Goal: Transaction & Acquisition: Purchase product/service

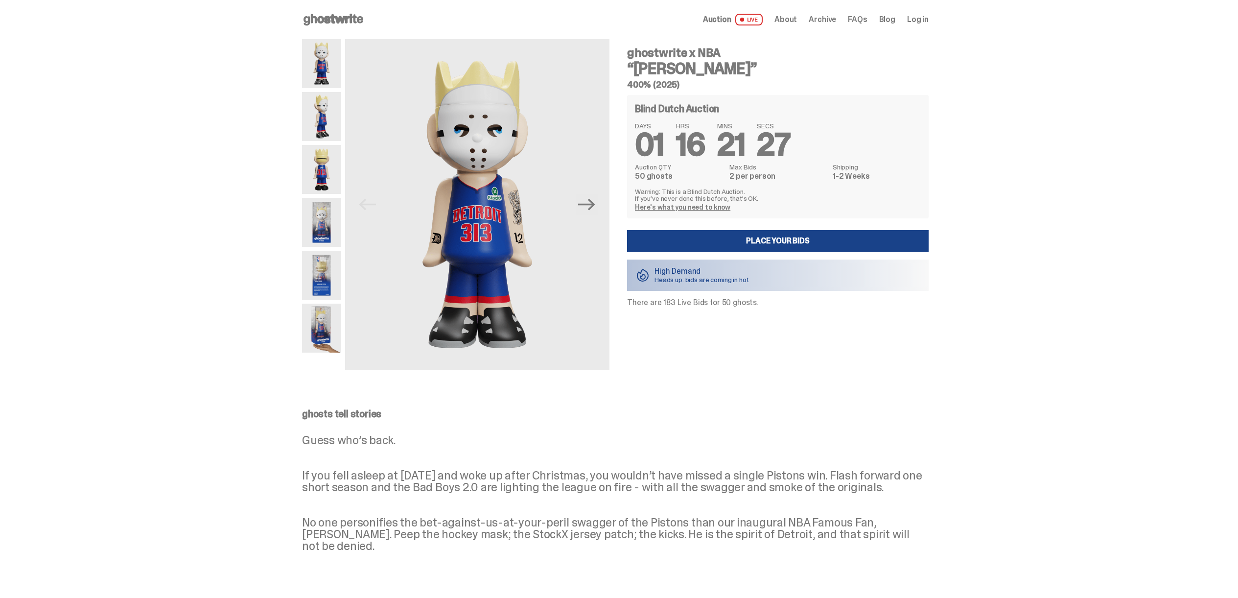
click at [315, 117] on img at bounding box center [321, 116] width 39 height 49
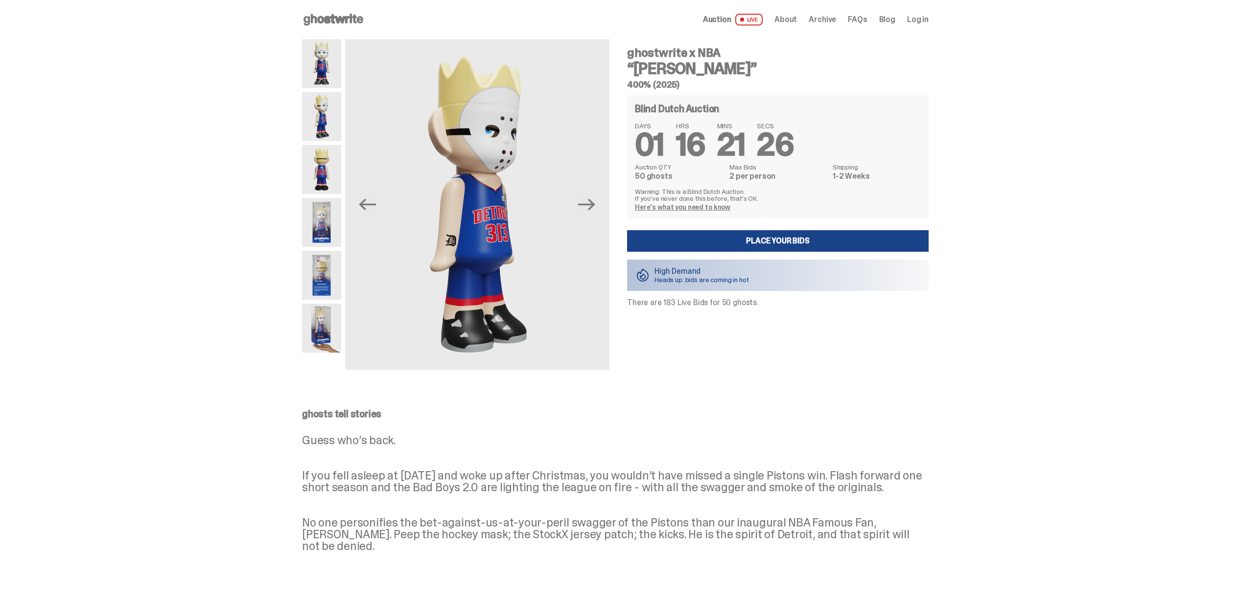
click at [334, 228] on img at bounding box center [321, 222] width 39 height 49
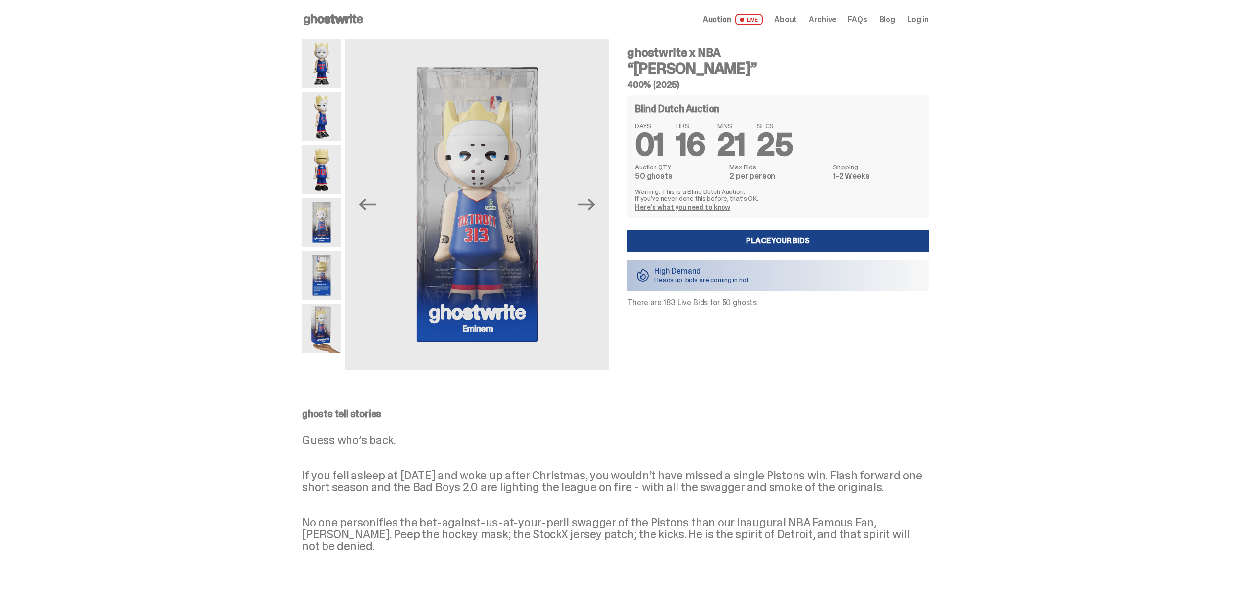
click at [325, 264] on img at bounding box center [321, 275] width 39 height 49
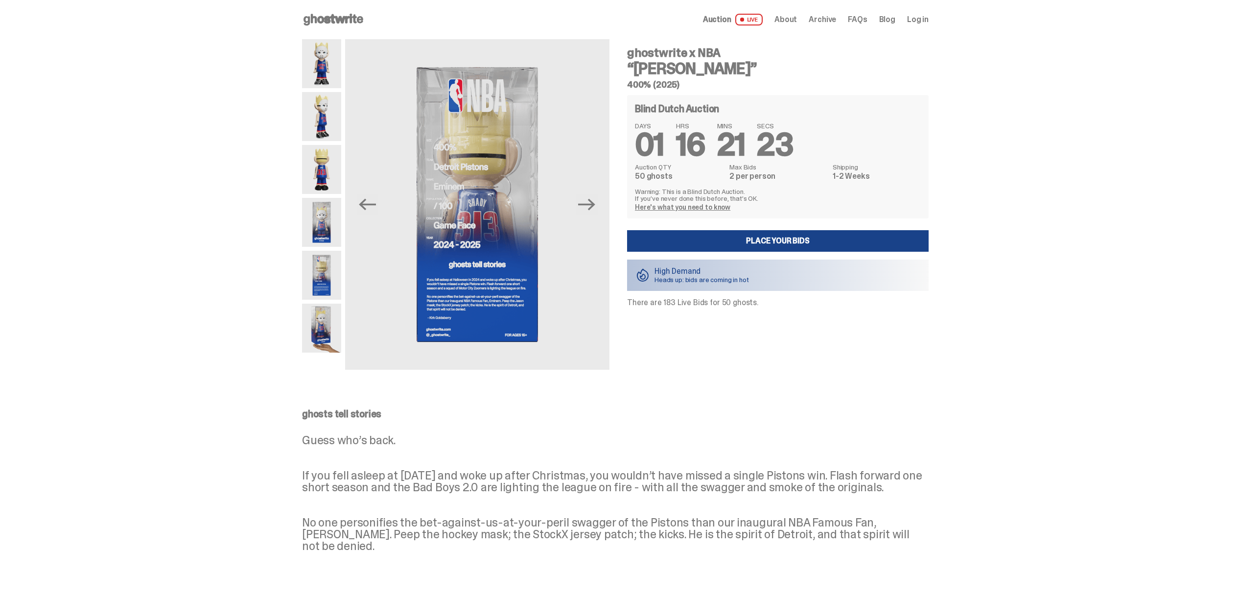
click at [323, 214] on img at bounding box center [321, 222] width 39 height 49
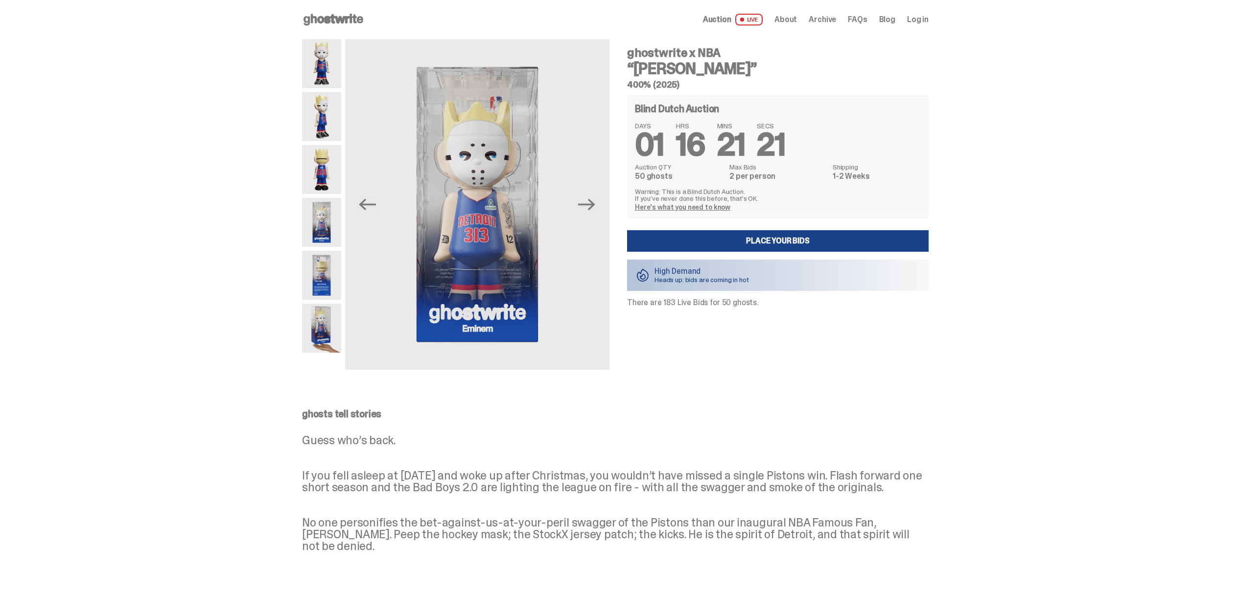
click at [321, 268] on img at bounding box center [321, 275] width 39 height 49
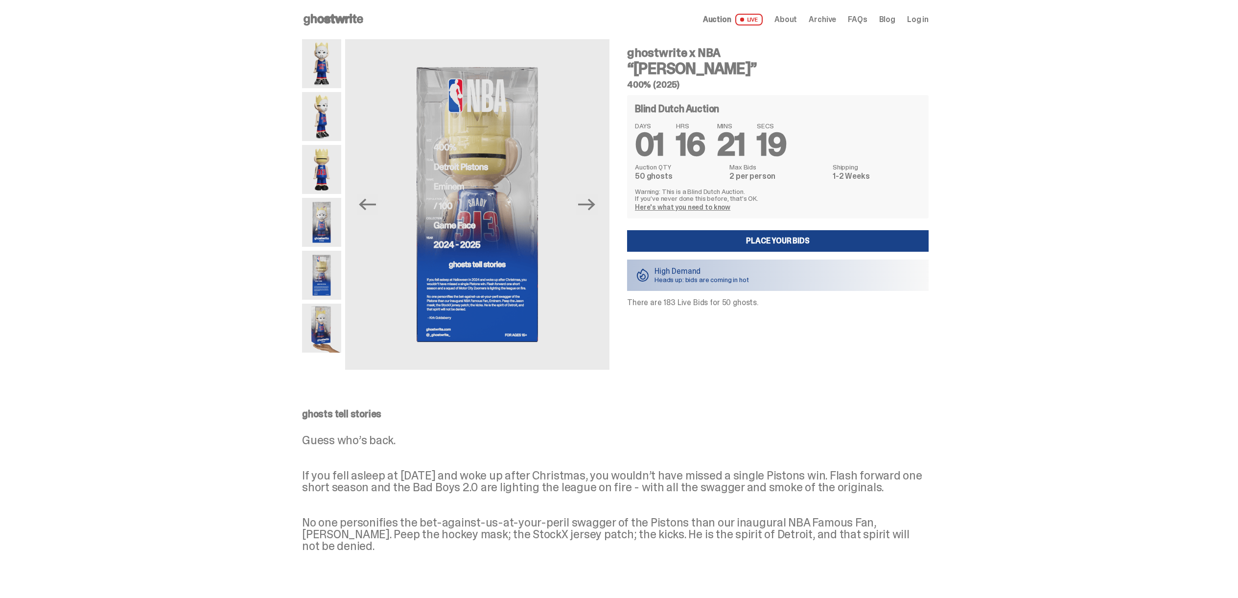
click at [322, 230] on img at bounding box center [321, 222] width 39 height 49
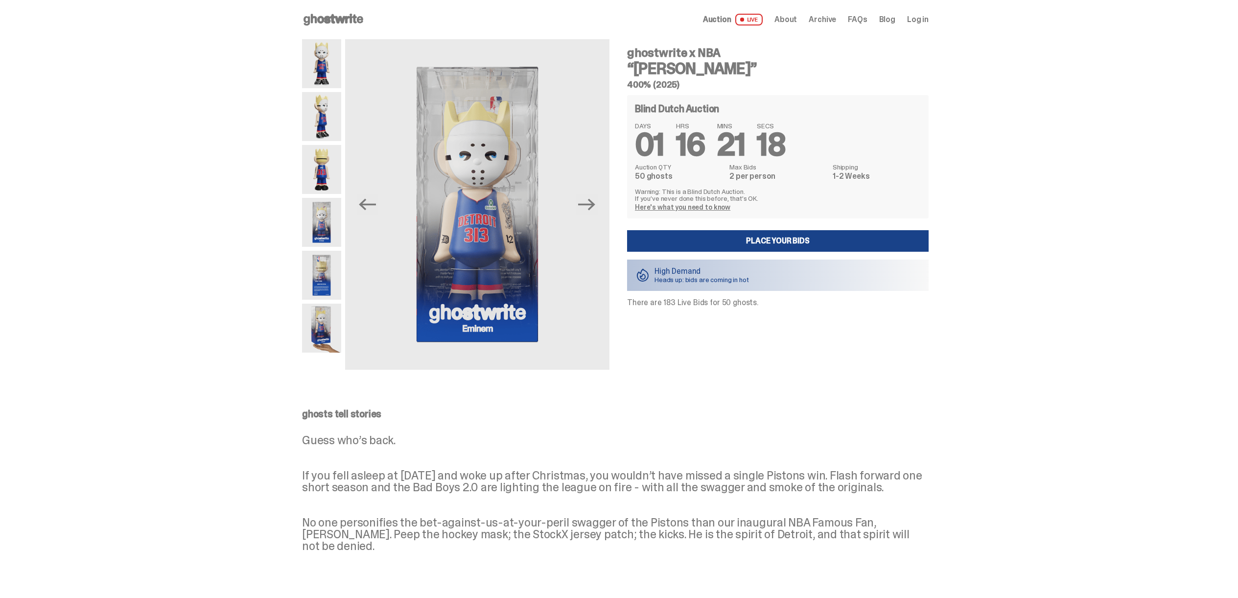
click at [318, 273] on img at bounding box center [321, 275] width 39 height 49
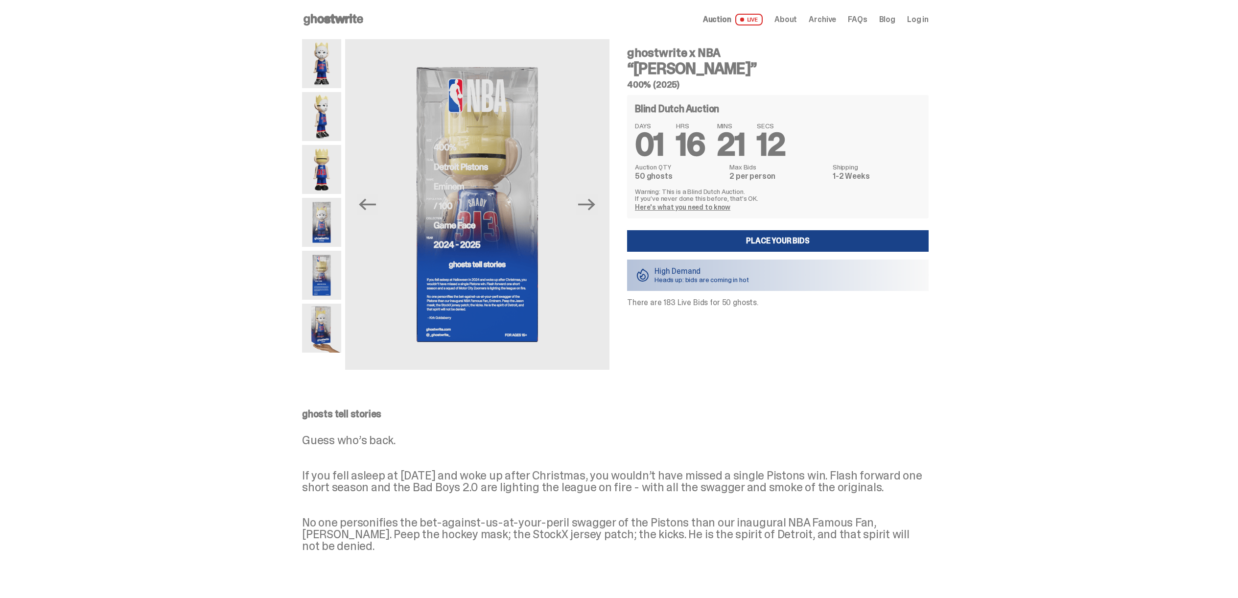
click at [326, 314] on img at bounding box center [321, 328] width 39 height 49
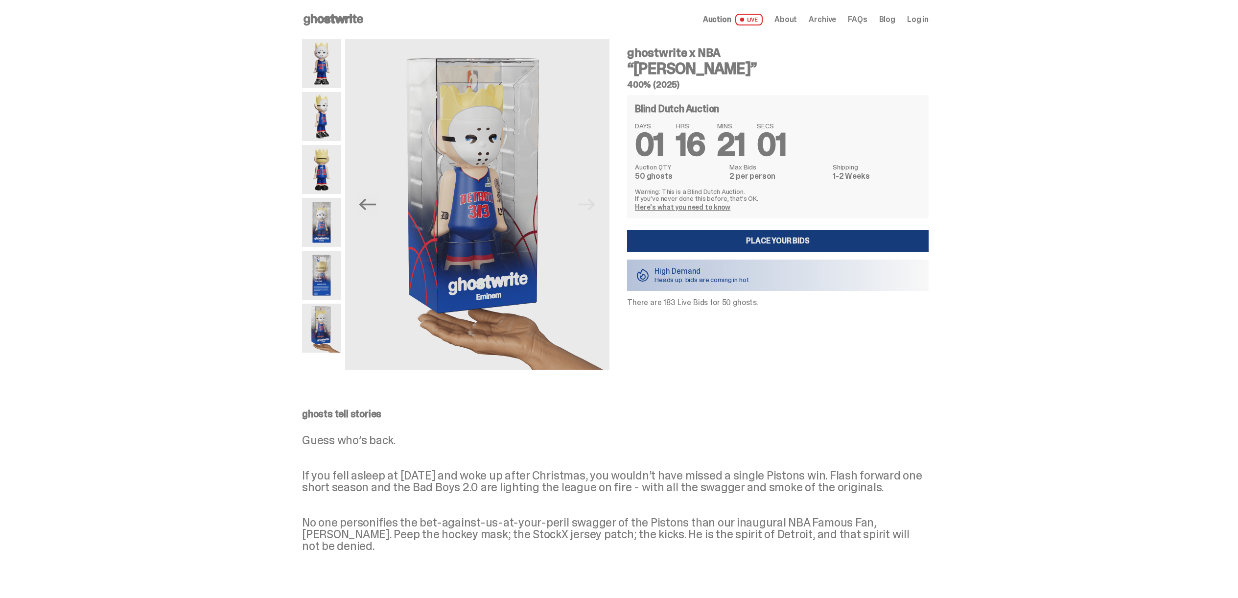
click at [796, 240] on link "Place your Bids" at bounding box center [778, 241] width 302 height 22
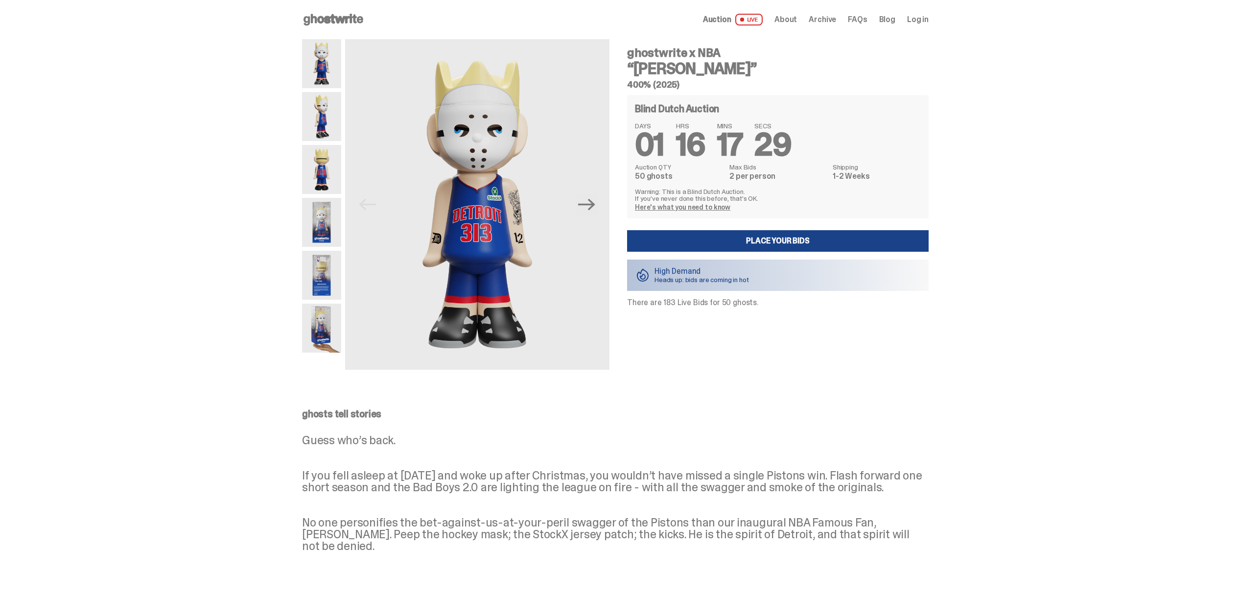
click at [332, 222] on img at bounding box center [321, 222] width 39 height 49
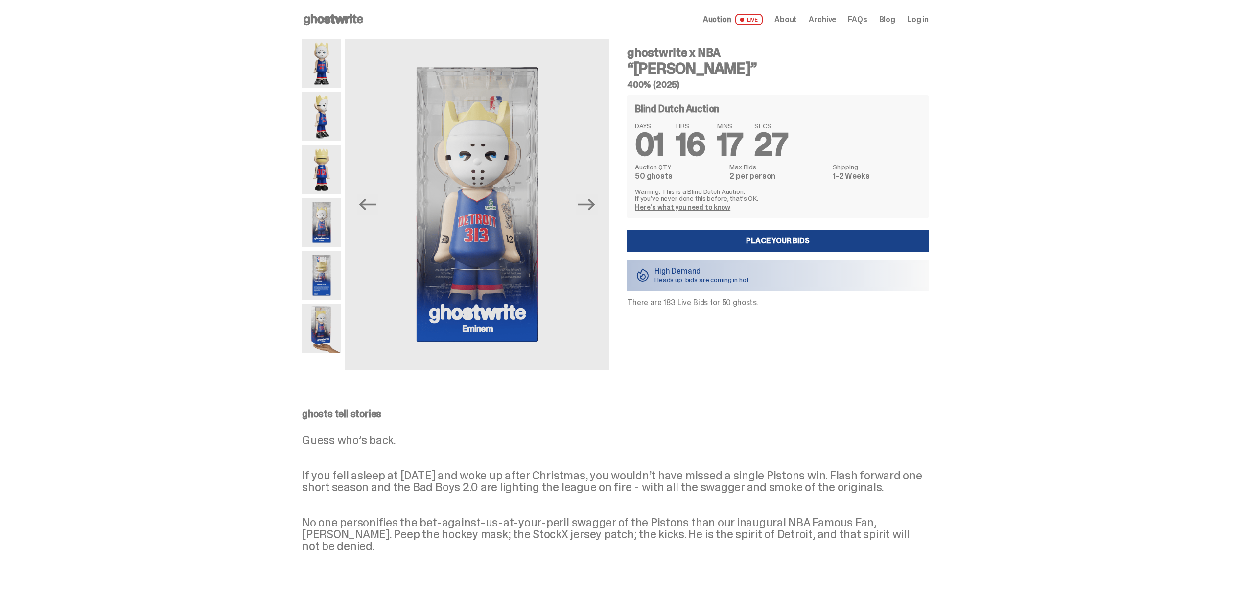
click at [310, 278] on img at bounding box center [321, 275] width 39 height 49
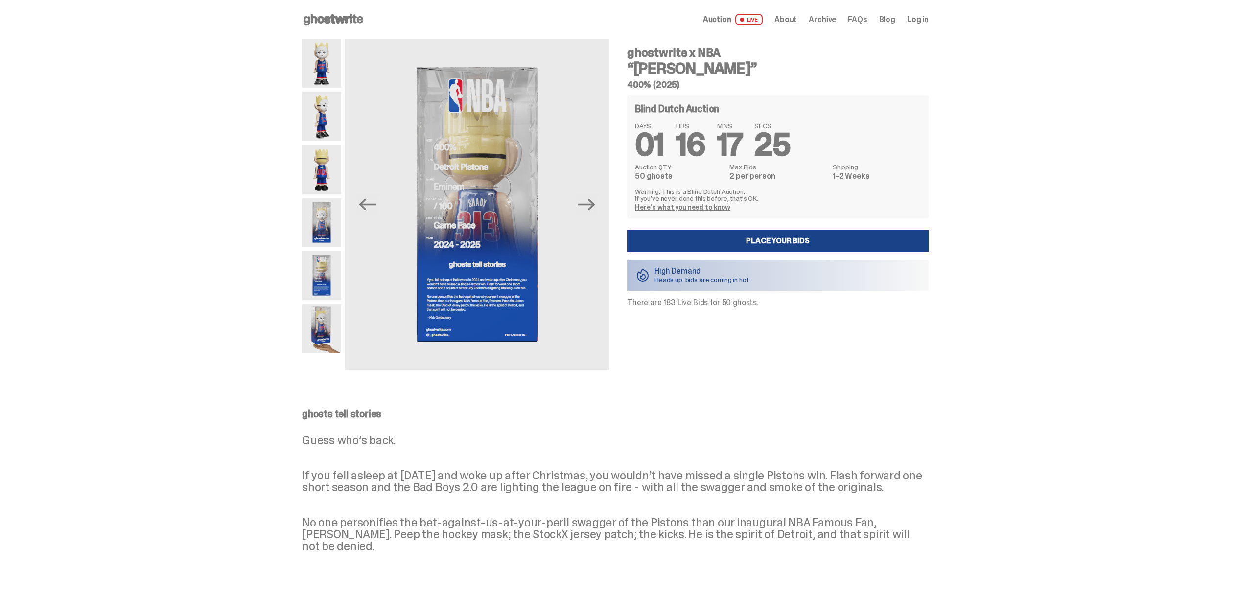
click at [308, 319] on img at bounding box center [321, 328] width 39 height 49
